Goal: Task Accomplishment & Management: Complete application form

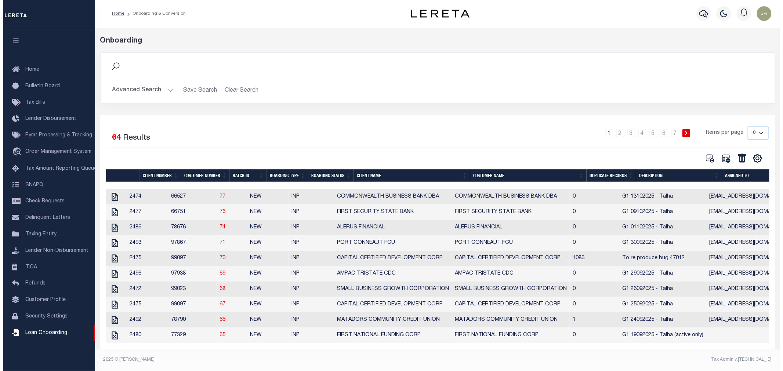
scroll to position [1, 0]
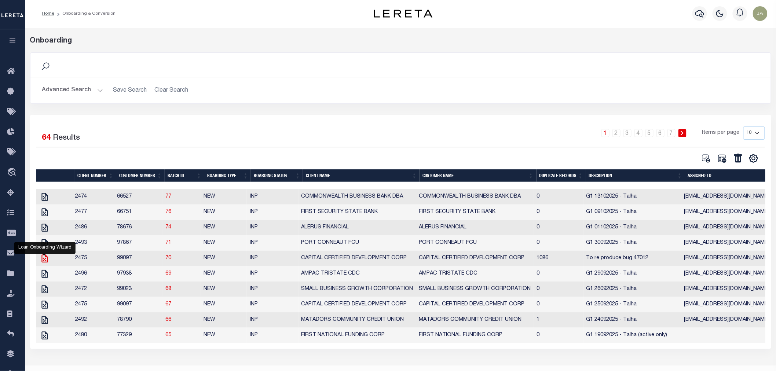
click at [43, 262] on icon at bounding box center [45, 259] width 10 height 10
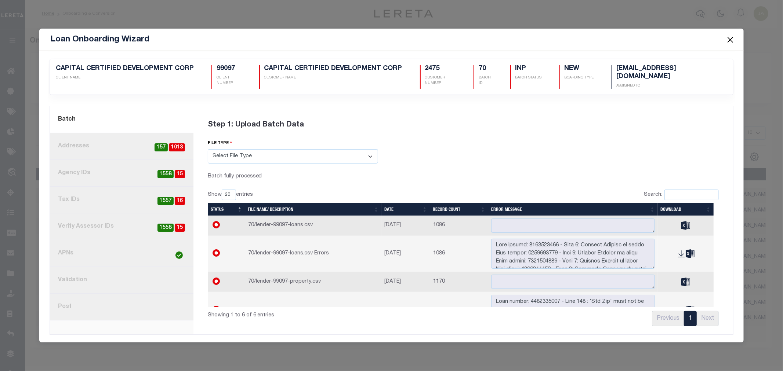
scroll to position [0, 0]
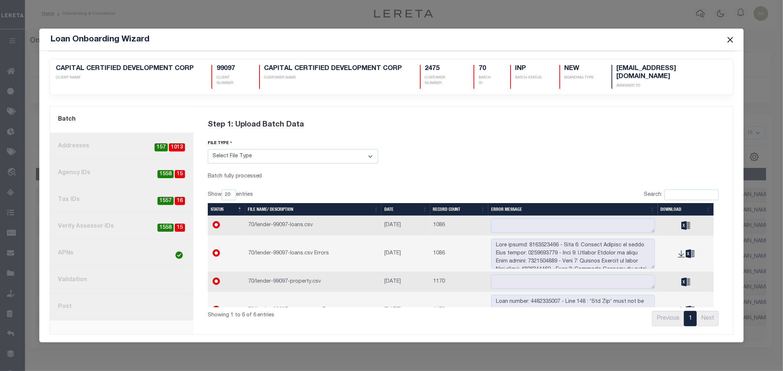
click at [142, 198] on link "4. Tax IDs 16 1557" at bounding box center [121, 200] width 143 height 27
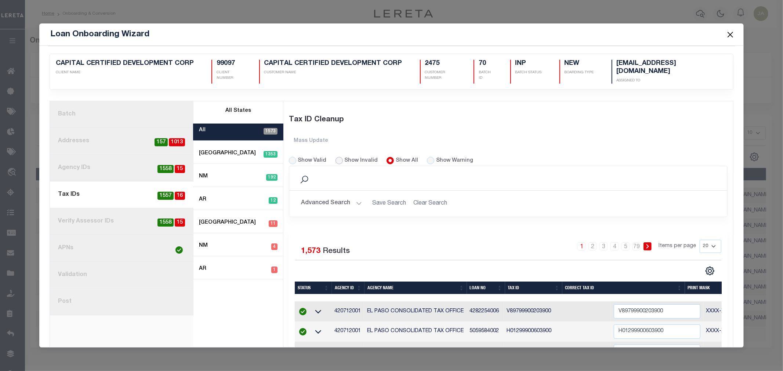
click at [335, 160] on input "Show Invalid" at bounding box center [338, 160] width 7 height 7
radio input "true"
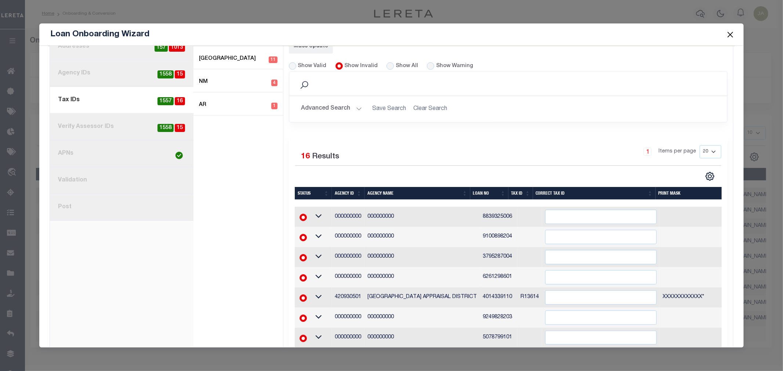
scroll to position [81, 0]
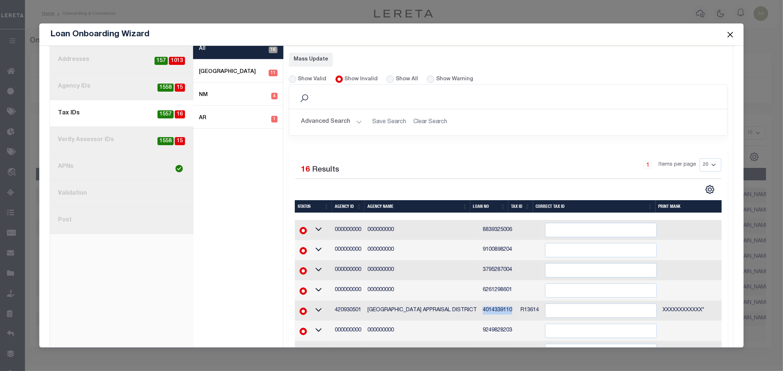
drag, startPoint x: 472, startPoint y: 308, endPoint x: 504, endPoint y: 311, distance: 32.4
click at [504, 311] on td "4014339110" at bounding box center [499, 311] width 38 height 20
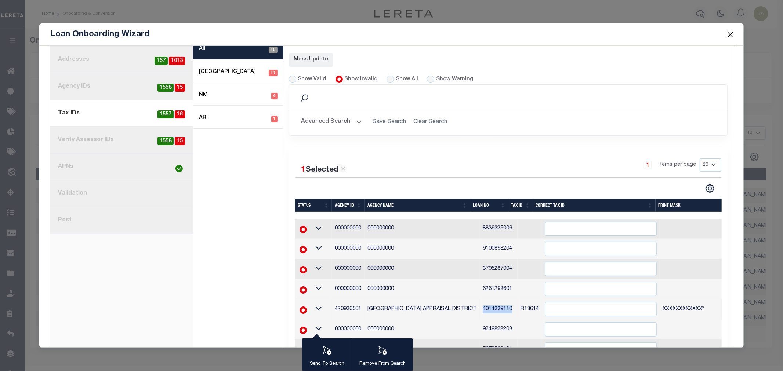
click at [167, 140] on span "1558" at bounding box center [165, 141] width 16 height 8
radio input "true"
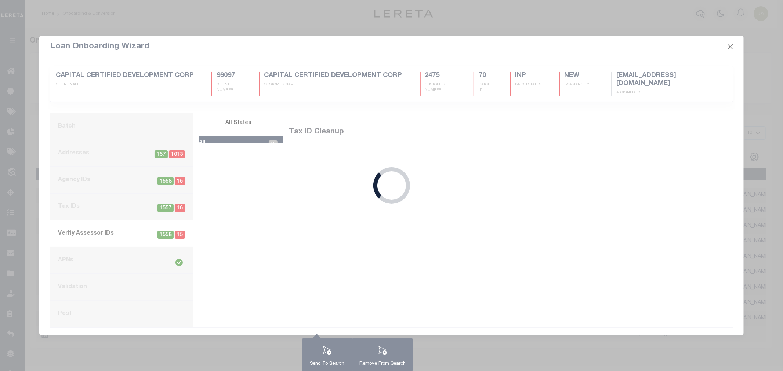
scroll to position [0, 0]
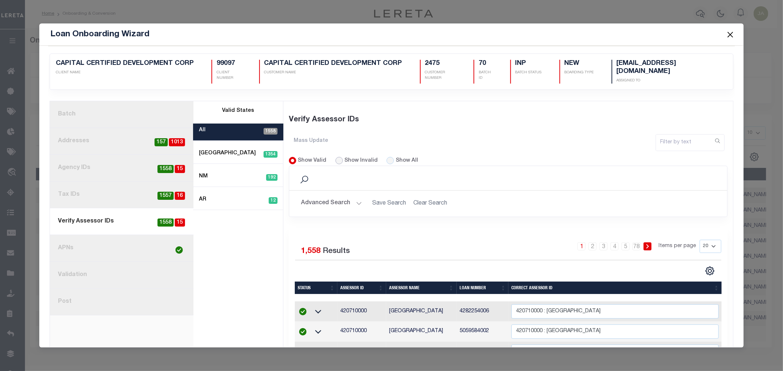
click at [335, 158] on input "Show Invalid" at bounding box center [338, 160] width 7 height 7
radio input "true"
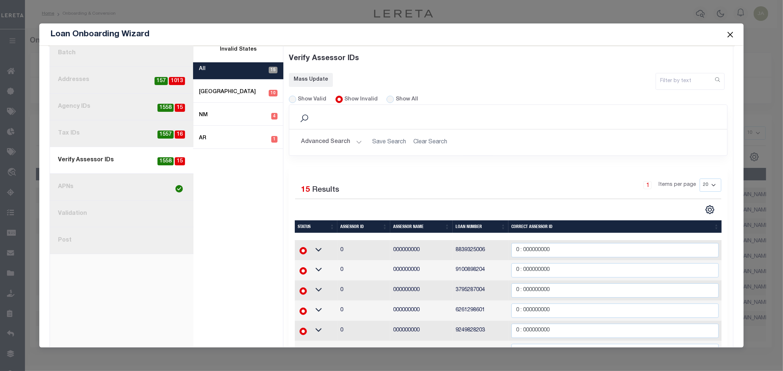
scroll to position [163, 0]
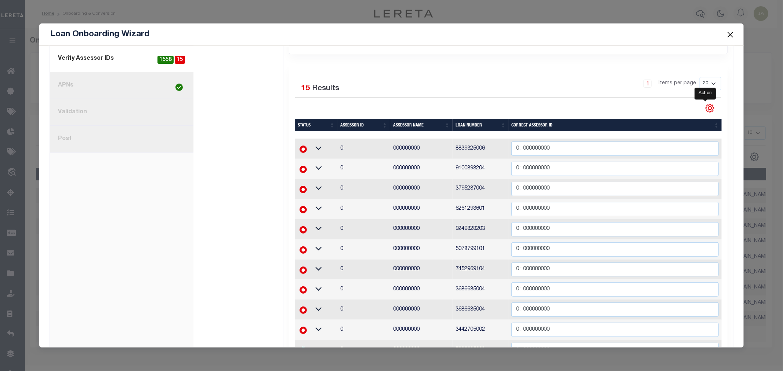
click at [706, 107] on icon "" at bounding box center [710, 108] width 8 height 8
click at [668, 163] on span "Show Filter" at bounding box center [665, 162] width 28 height 5
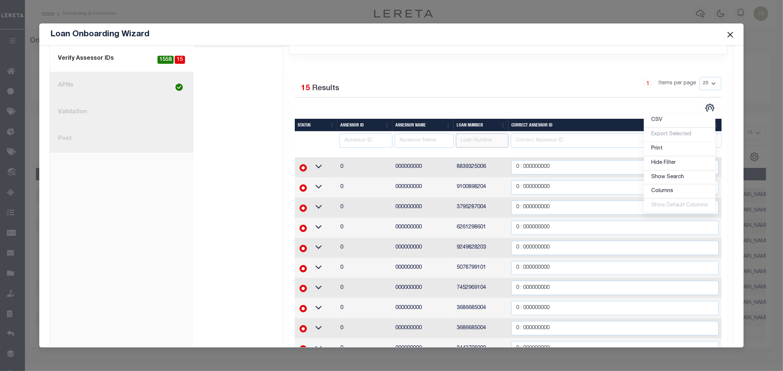
click at [484, 138] on input "text" at bounding box center [482, 141] width 53 height 14
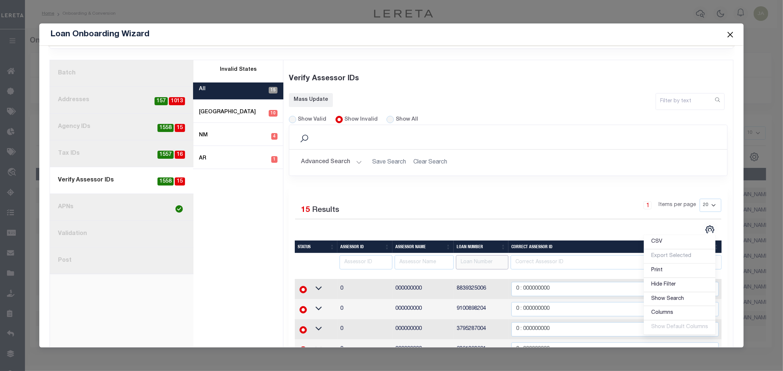
scroll to position [41, 0]
click at [467, 263] on input "text" at bounding box center [482, 263] width 53 height 14
click at [152, 154] on link "4. Tax IDs 16 1557" at bounding box center [121, 154] width 143 height 27
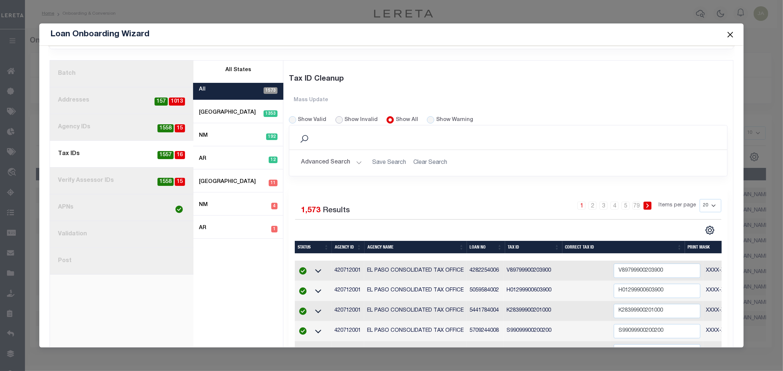
click at [335, 120] on input "Show Invalid" at bounding box center [338, 119] width 7 height 7
radio input "true"
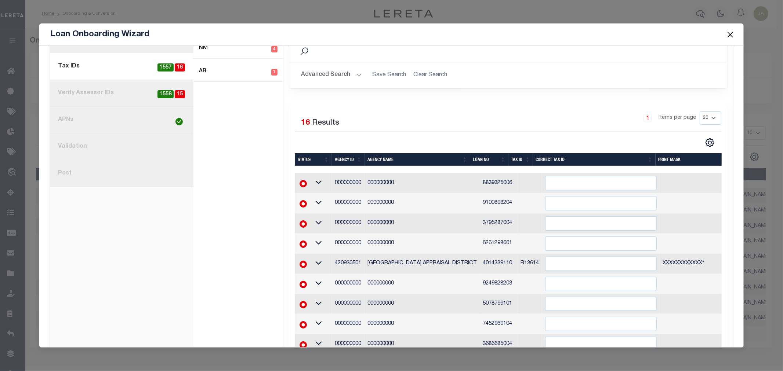
scroll to position [81, 0]
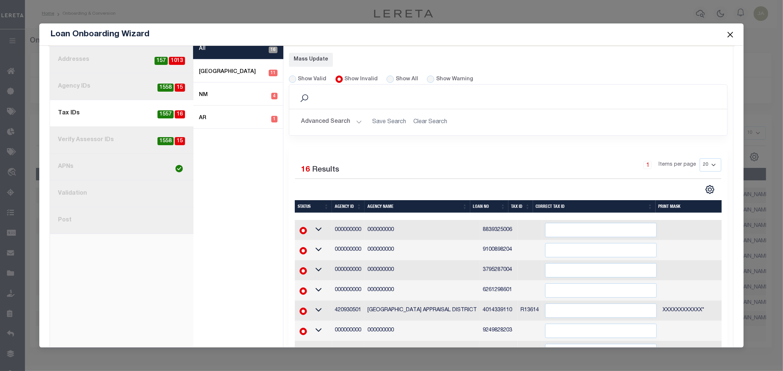
click at [171, 137] on span "1558" at bounding box center [165, 141] width 16 height 8
radio input "true"
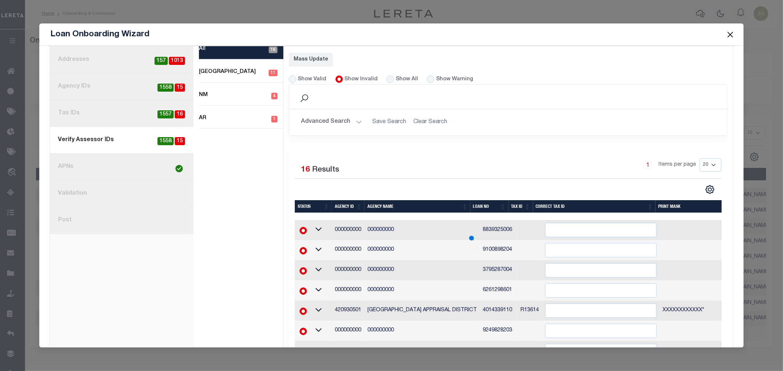
scroll to position [0, 0]
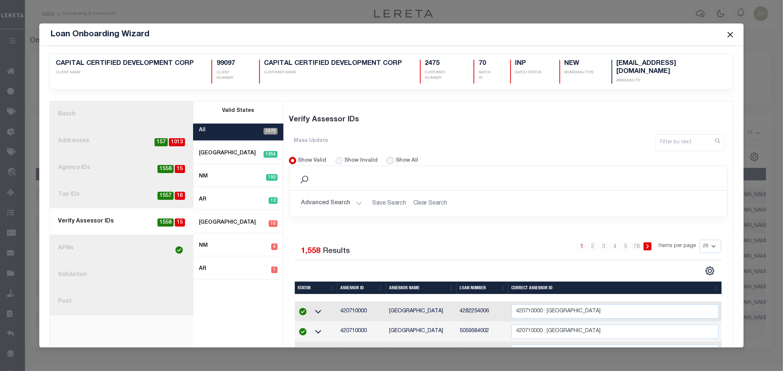
click at [386, 157] on input "Show All" at bounding box center [389, 160] width 7 height 7
radio input "true"
click at [709, 270] on icon "" at bounding box center [710, 271] width 8 height 8
click at [680, 216] on link "Show Filter" at bounding box center [680, 215] width 72 height 14
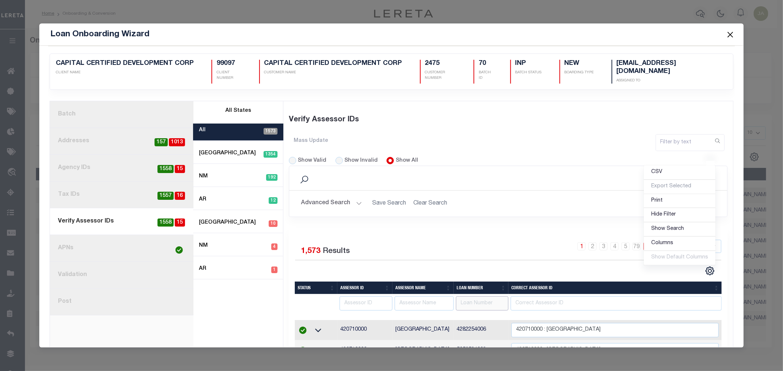
click at [487, 298] on input "text" at bounding box center [482, 303] width 53 height 14
type input "4014339110"
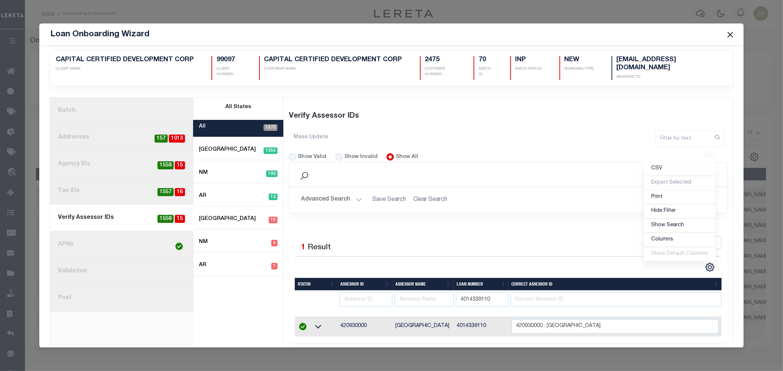
scroll to position [14, 0]
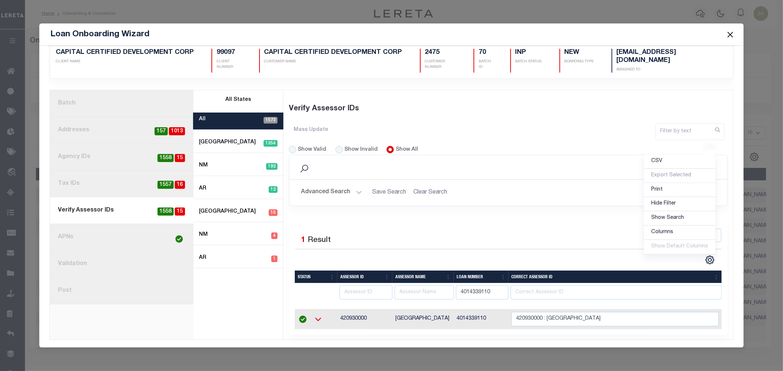
click at [317, 317] on icon at bounding box center [318, 320] width 18 height 8
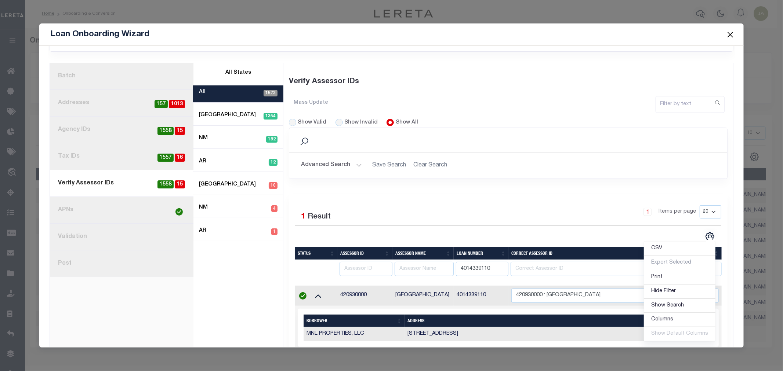
scroll to position [65, 0]
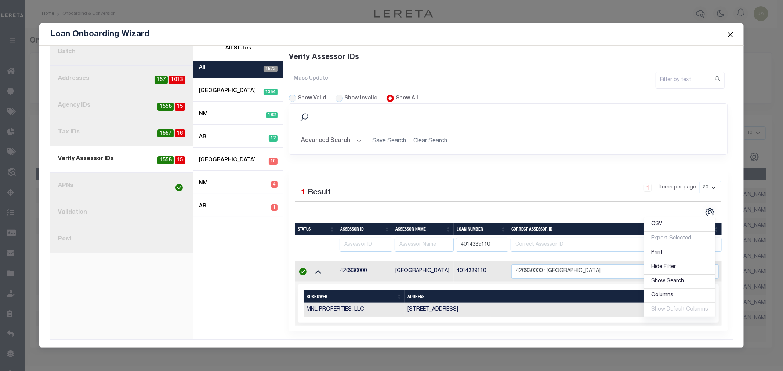
click at [165, 130] on span "1557" at bounding box center [165, 134] width 16 height 8
radio input "true"
radio input "false"
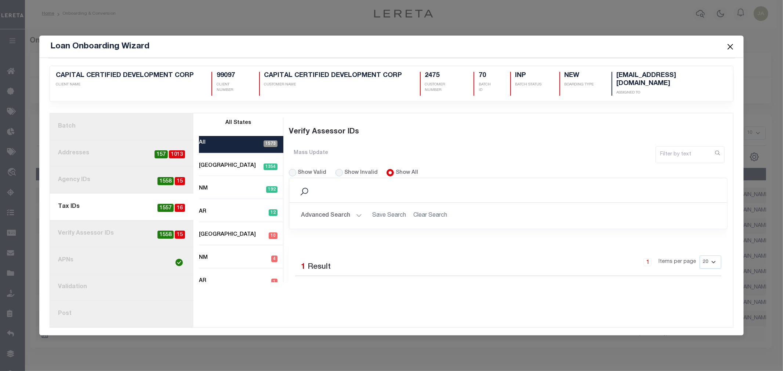
scroll to position [0, 0]
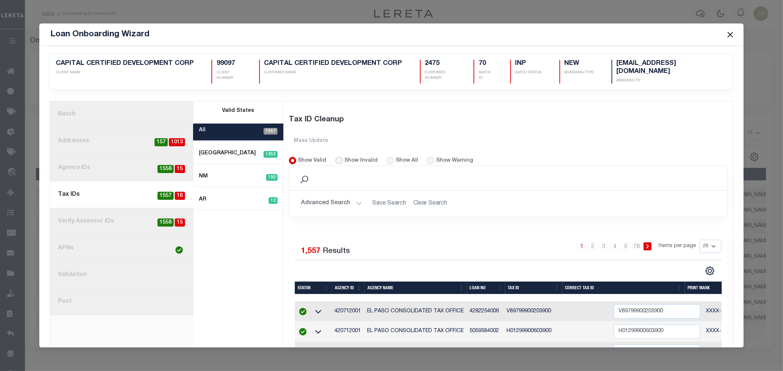
click at [335, 159] on input "Show Invalid" at bounding box center [338, 160] width 7 height 7
radio input "true"
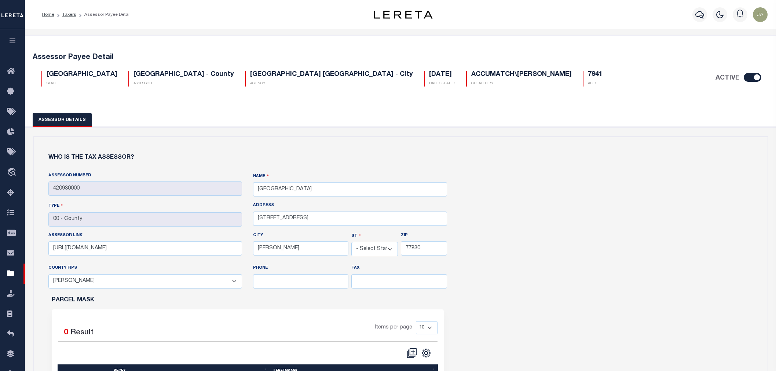
select select "[GEOGRAPHIC_DATA]"
select select "48185"
click at [65, 13] on link "Taxers" at bounding box center [69, 14] width 14 height 4
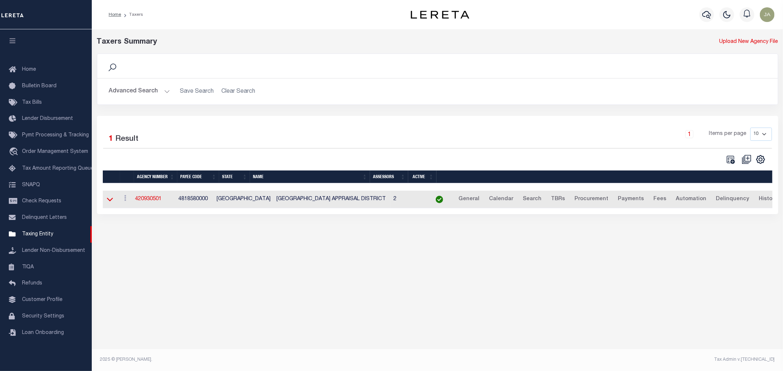
click at [109, 202] on icon at bounding box center [110, 200] width 6 height 4
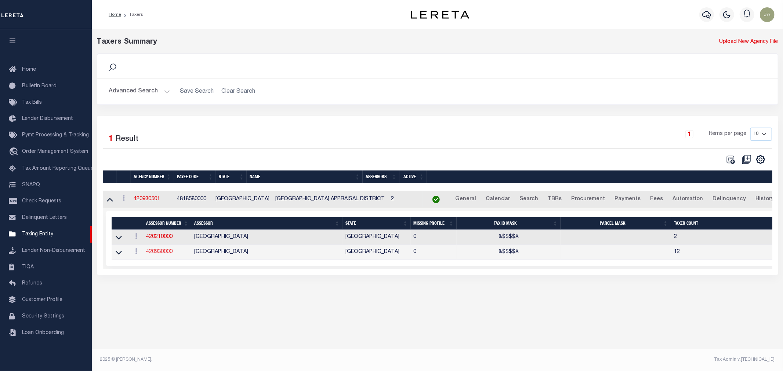
click at [164, 255] on link "420930000" at bounding box center [159, 252] width 26 height 5
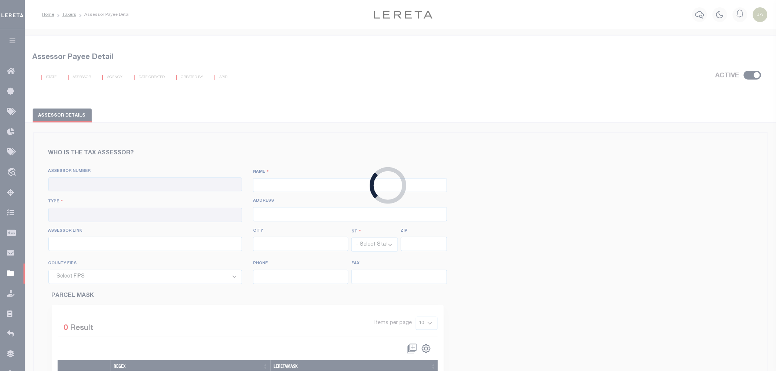
checkbox input "true"
type input "420930000"
type input "GRIMES COUNTY"
type input "00 - County"
type input "360 Hill St"
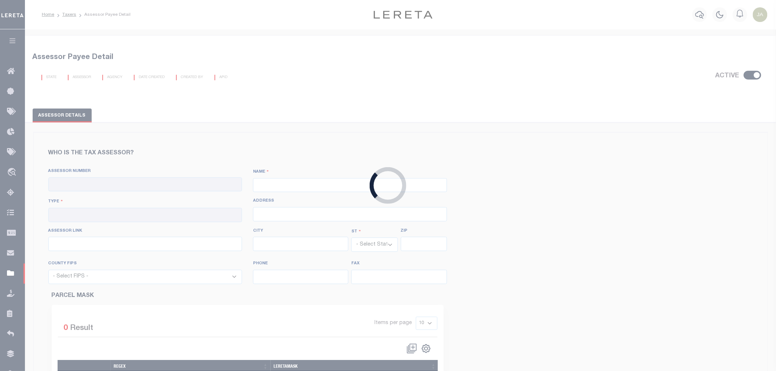
type input "http://grimescad.org/"
type input "Anderson"
select select "[GEOGRAPHIC_DATA]"
type input "77830"
select select "48185"
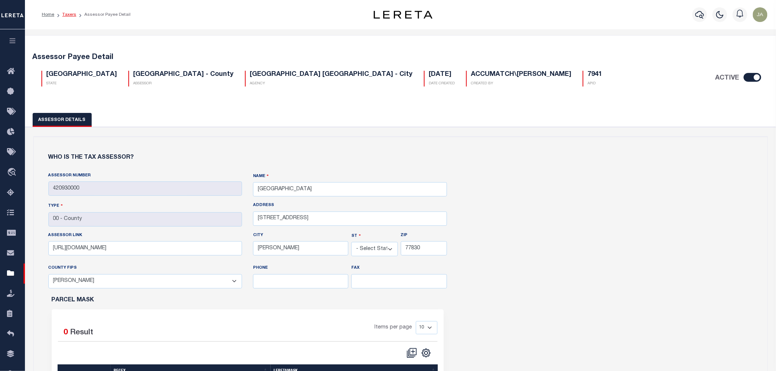
click at [69, 14] on link "Taxers" at bounding box center [69, 14] width 14 height 4
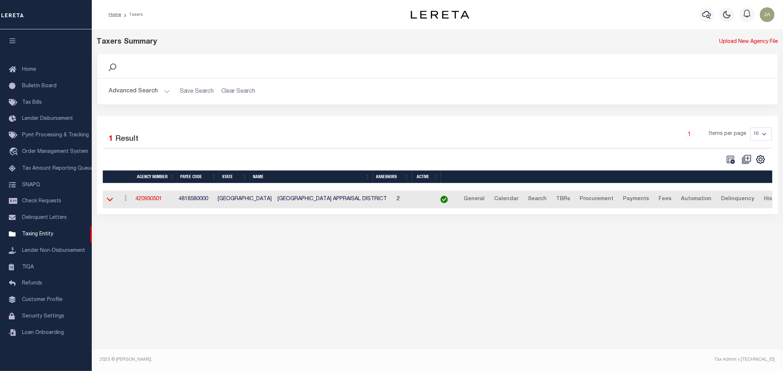
click at [108, 200] on icon at bounding box center [110, 200] width 6 height 8
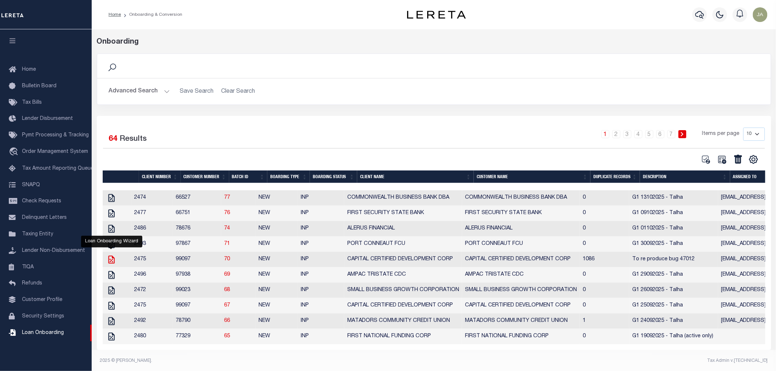
click at [109, 263] on icon "" at bounding box center [112, 260] width 10 height 10
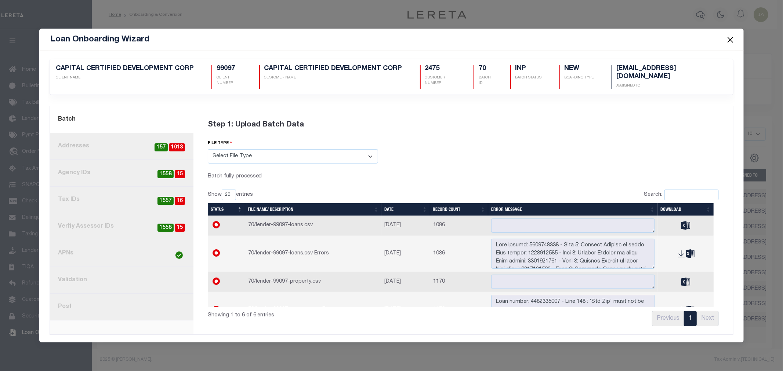
click at [165, 200] on span "1557" at bounding box center [165, 201] width 16 height 8
radio input "true"
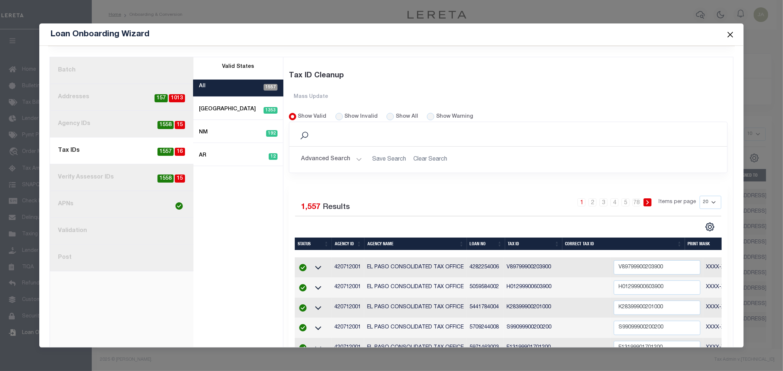
scroll to position [41, 0]
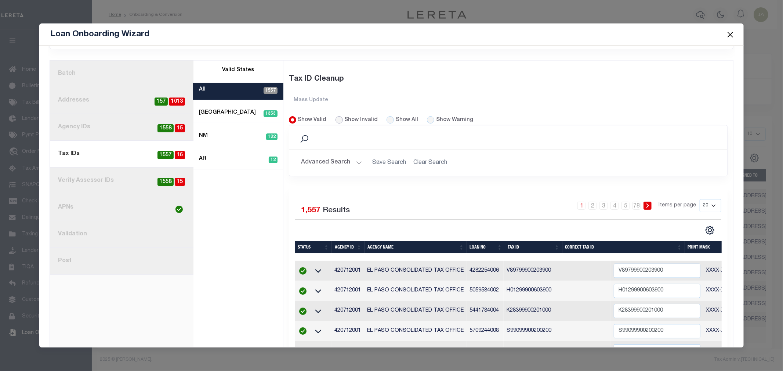
click at [335, 118] on input "Show Invalid" at bounding box center [338, 119] width 7 height 7
radio input "true"
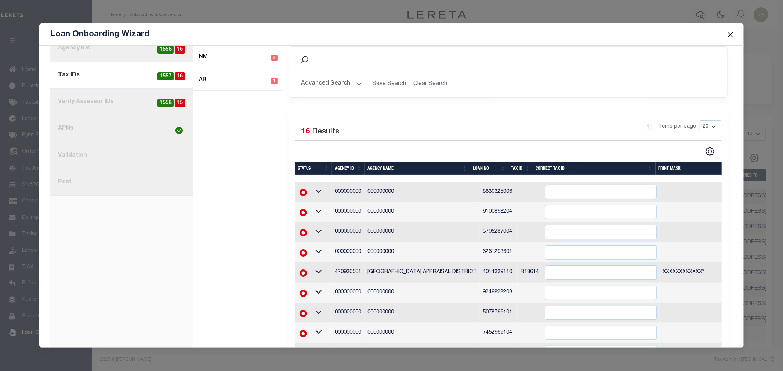
scroll to position [122, 0]
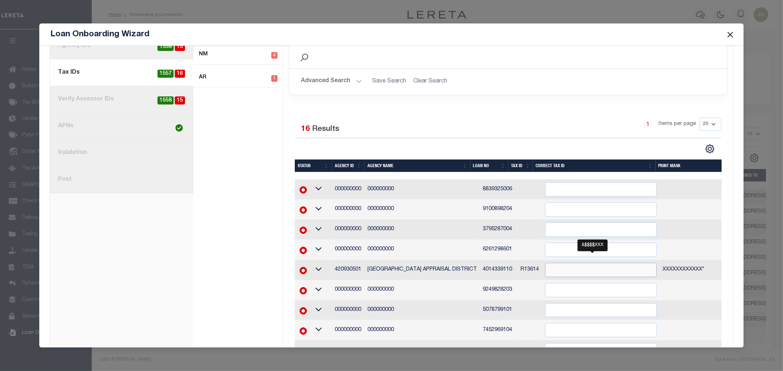
click at [569, 269] on input "" at bounding box center [601, 270] width 112 height 14
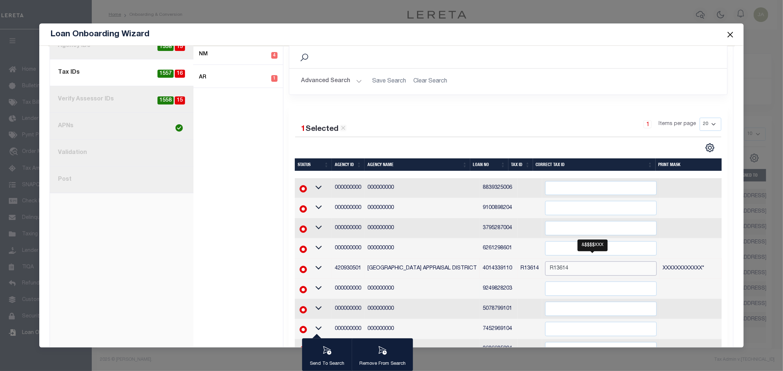
type input "R13614"
click at [607, 282] on input "text" at bounding box center [601, 289] width 112 height 14
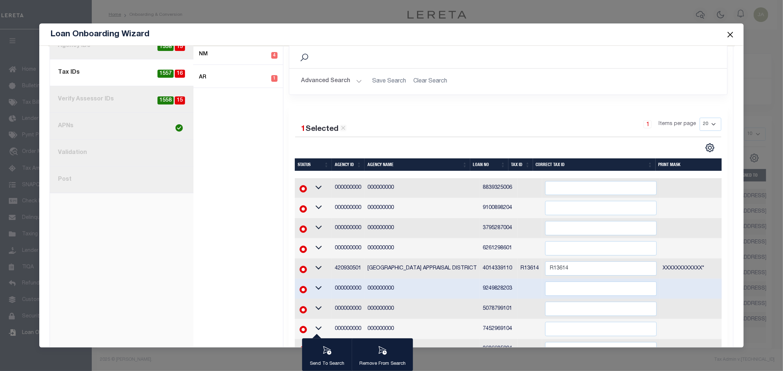
scroll to position [0, 0]
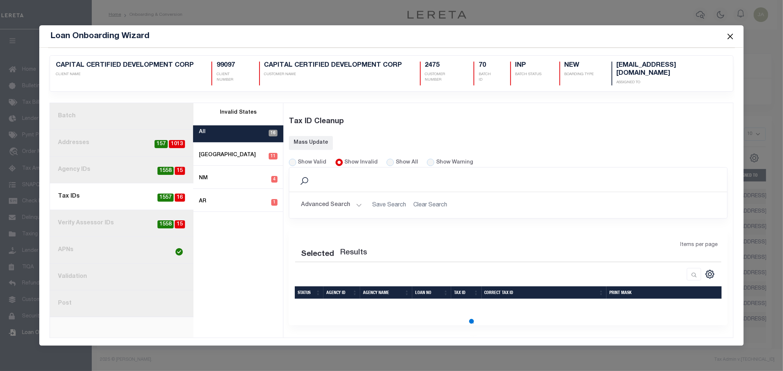
click at [608, 309] on div at bounding box center [508, 309] width 427 height 3
